Goal: Information Seeking & Learning: Check status

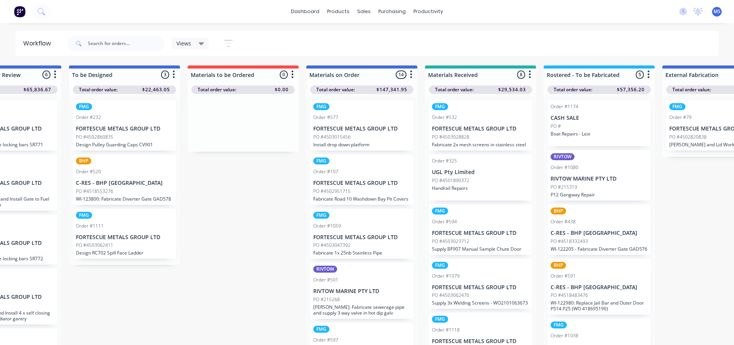
scroll to position [0, 636]
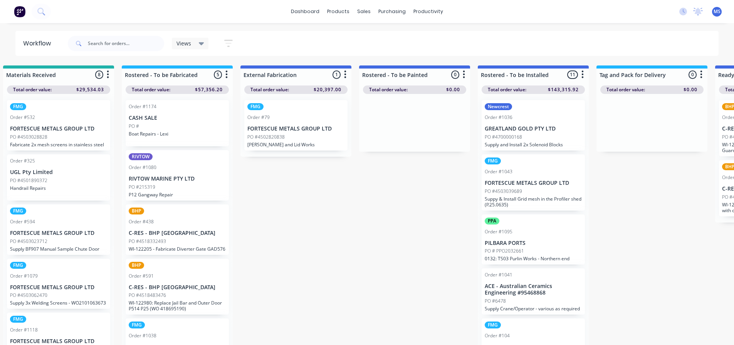
drag, startPoint x: 384, startPoint y: 217, endPoint x: 468, endPoint y: 214, distance: 83.3
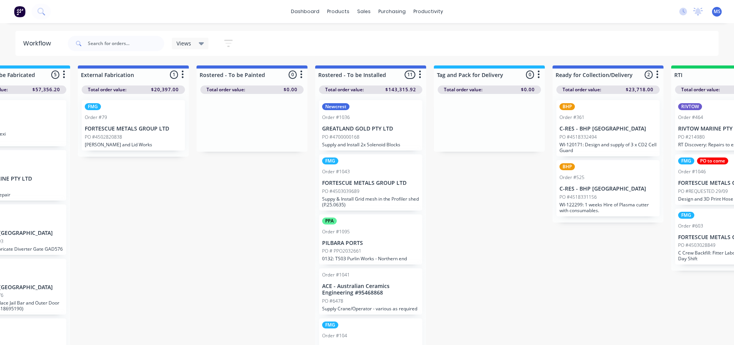
scroll to position [0, 816]
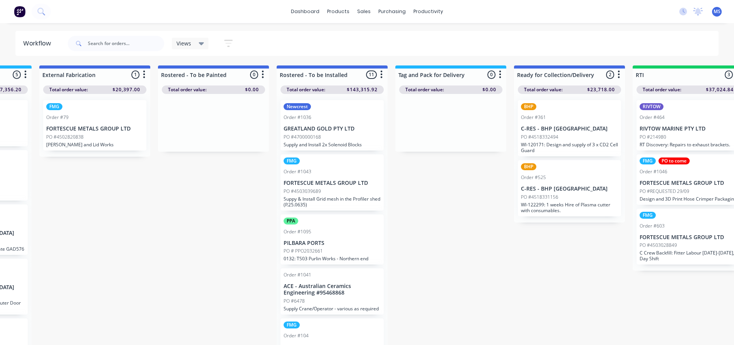
drag, startPoint x: 372, startPoint y: 188, endPoint x: 407, endPoint y: 190, distance: 34.7
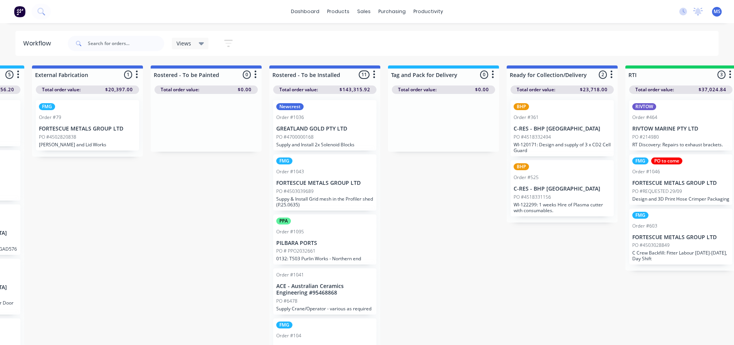
click at [589, 182] on div "BHP Order #525 C-RES - BHP Port Hedland PO #4518331156 WI-122299: 1 weeks Hire …" at bounding box center [562, 188] width 103 height 56
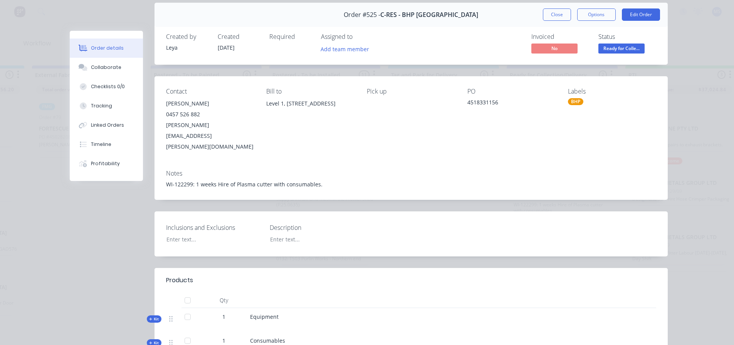
scroll to position [0, 0]
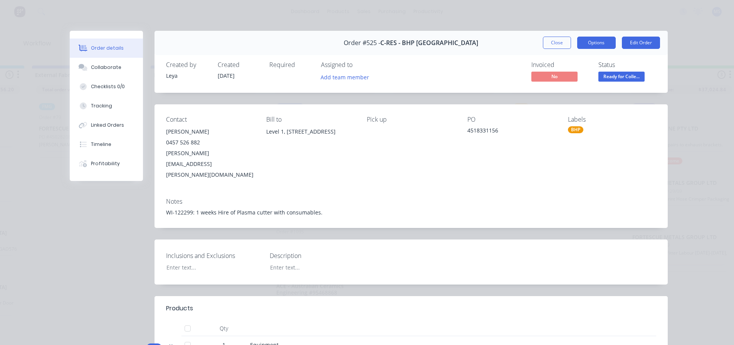
click at [603, 42] on button "Options" at bounding box center [596, 43] width 39 height 12
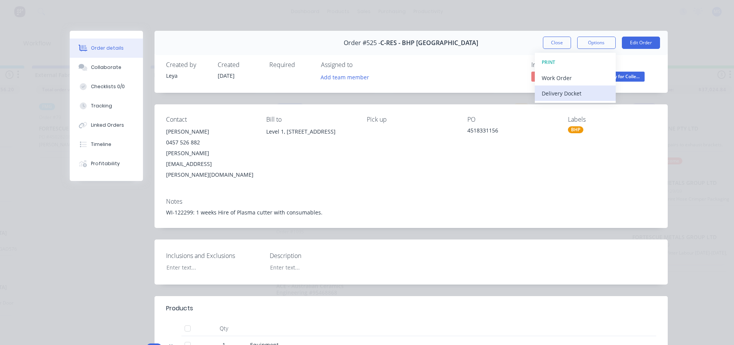
click at [577, 87] on button "Delivery Docket" at bounding box center [575, 93] width 81 height 15
click at [563, 99] on div "Standard" at bounding box center [575, 93] width 67 height 11
